Goal: Information Seeking & Learning: Learn about a topic

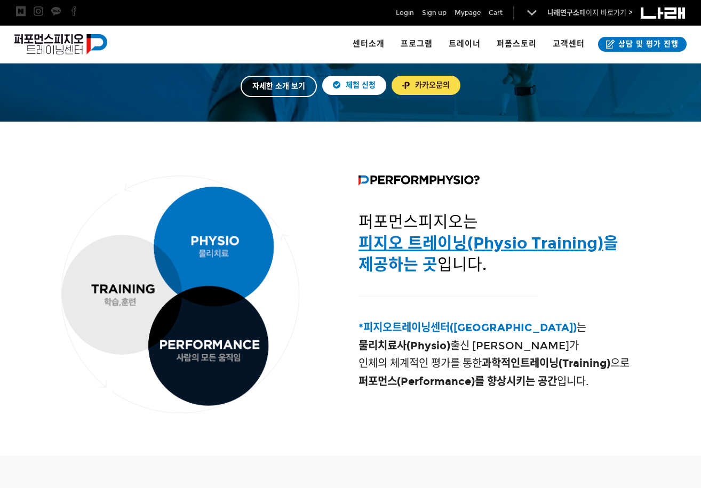
scroll to position [284, 0]
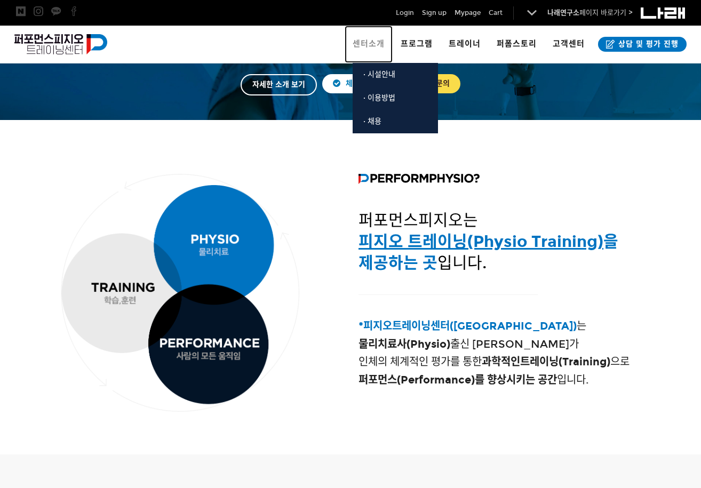
click at [366, 47] on span "센터소개" at bounding box center [369, 44] width 32 height 10
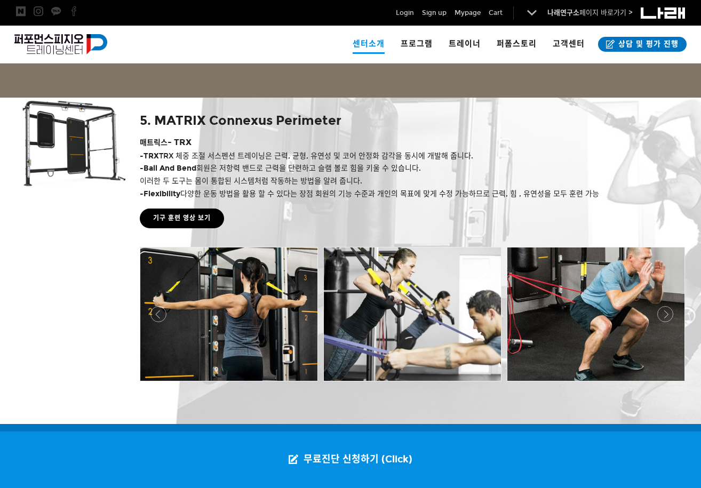
scroll to position [2128, 0]
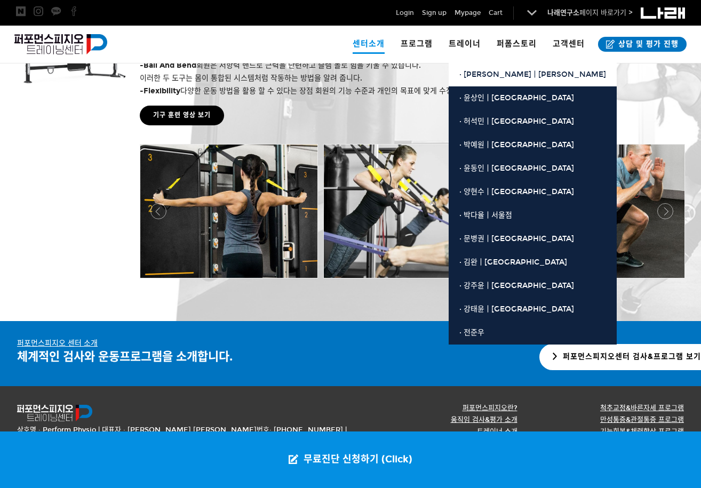
click at [470, 73] on span "· [PERSON_NAME]ㅣ[PERSON_NAME]" at bounding box center [532, 74] width 147 height 9
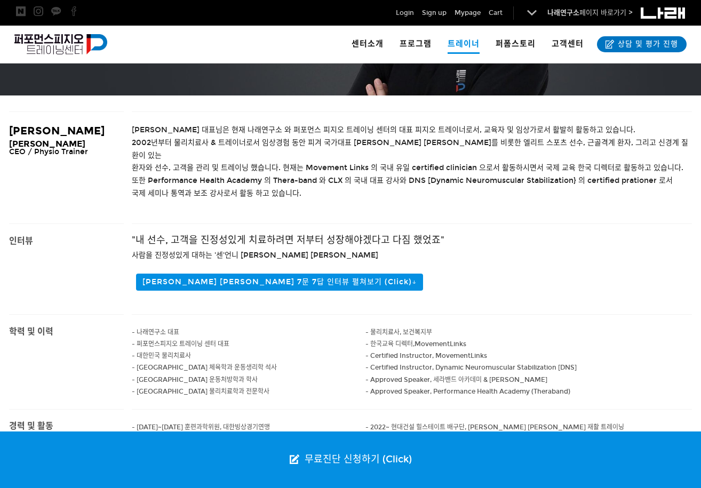
scroll to position [356, 0]
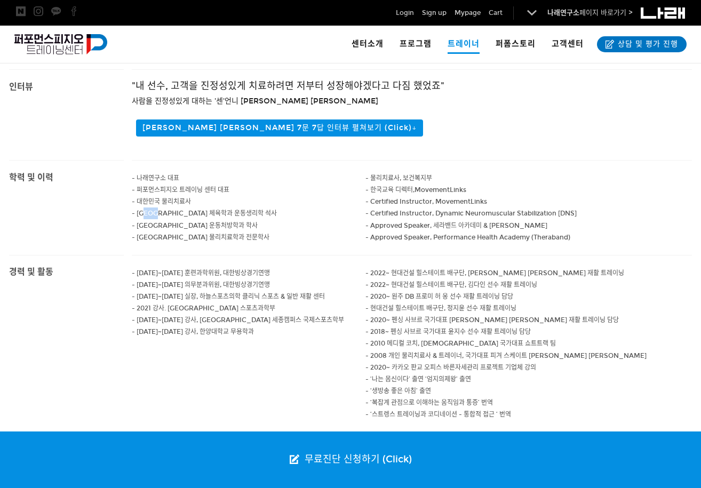
drag, startPoint x: 150, startPoint y: 204, endPoint x: 165, endPoint y: 202, distance: 14.6
click at [165, 210] on span "- [GEOGRAPHIC_DATA] 체육학과 운동생리학 석사" at bounding box center [204, 213] width 145 height 7
click at [146, 234] on span "- 신구대학교 물리치료학과 전문학사" at bounding box center [201, 237] width 138 height 7
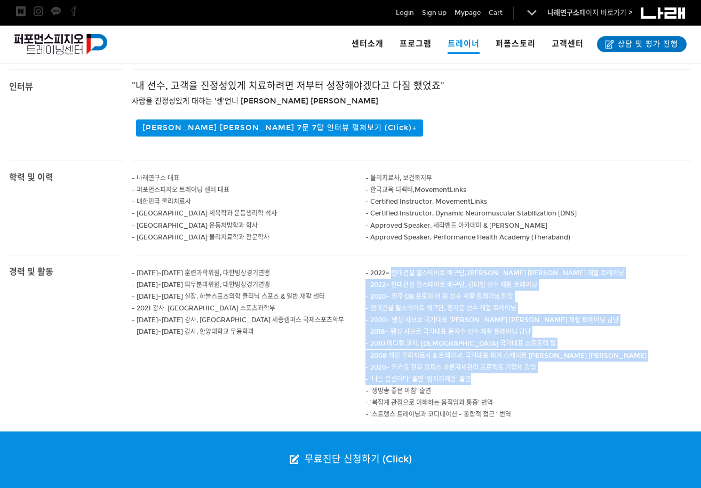
drag, startPoint x: 394, startPoint y: 263, endPoint x: 558, endPoint y: 362, distance: 191.9
click at [557, 365] on div "- 2022~ 현대건설 힐스테이트 배구단, 정지윤 선수 재활 트레이닝 - 2022~ 현대건설 힐스테이트 배구단, 김다인 선수 재활 트레이닝 -…" at bounding box center [528, 343] width 327 height 177
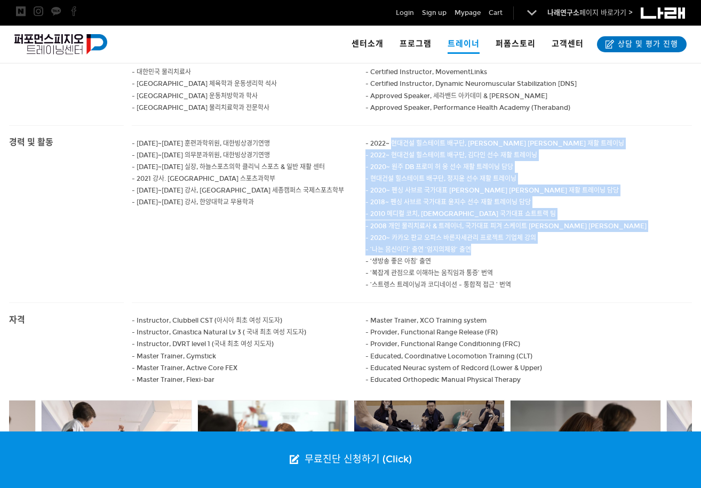
scroll to position [180, 0]
